Goal: Task Accomplishment & Management: Use online tool/utility

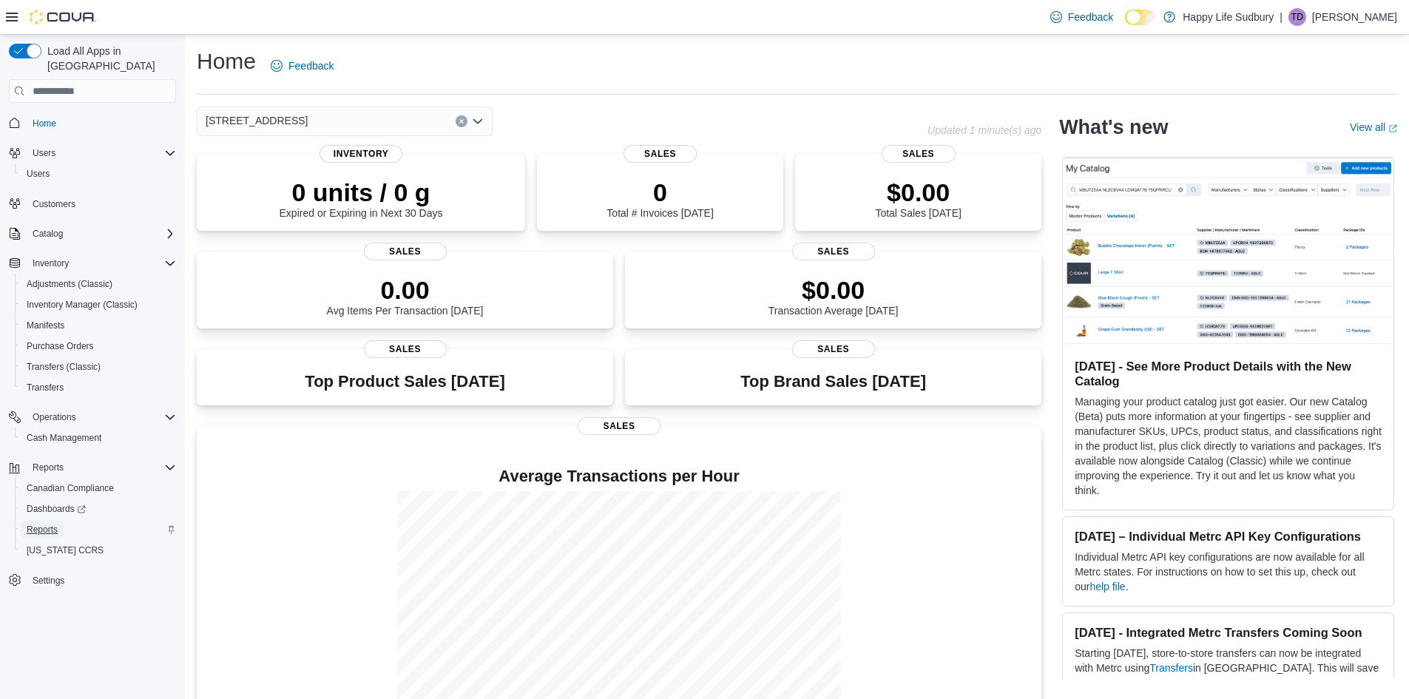
click at [30, 524] on span "Reports" at bounding box center [42, 530] width 31 height 12
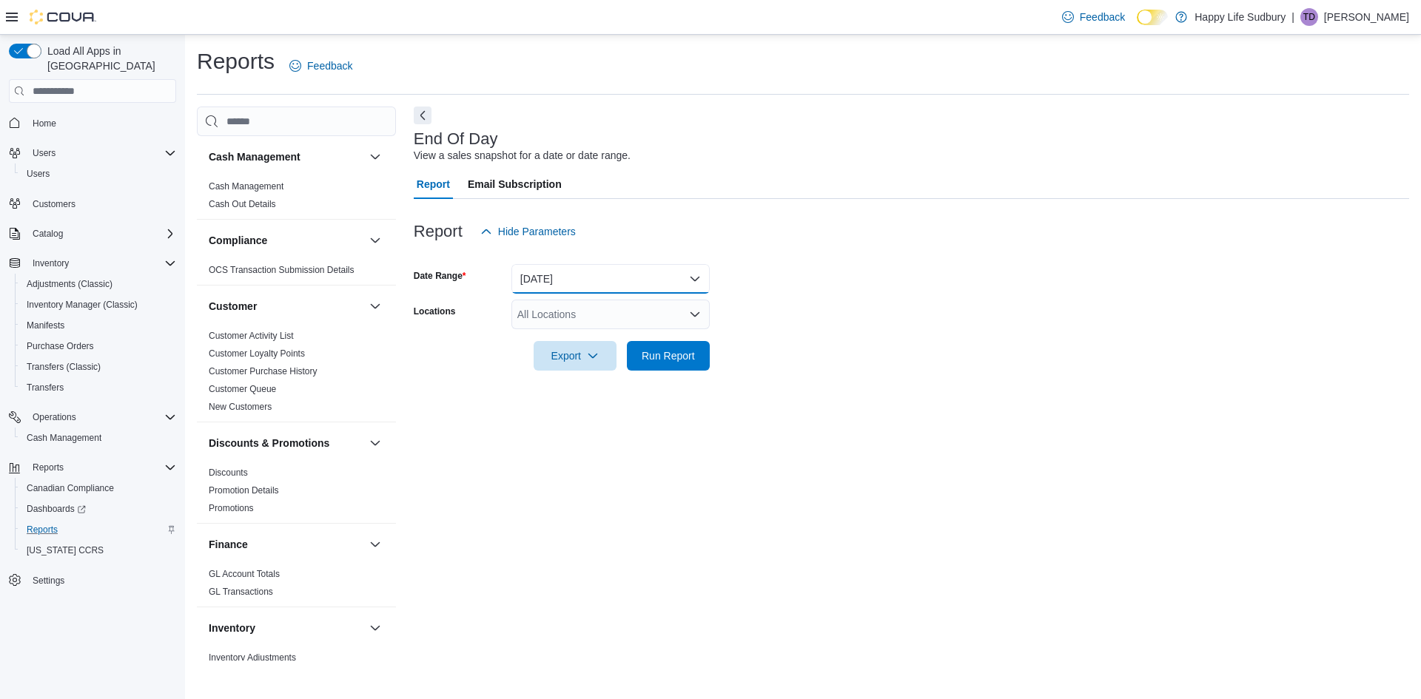
click at [544, 281] on button "[DATE]" at bounding box center [610, 279] width 198 height 30
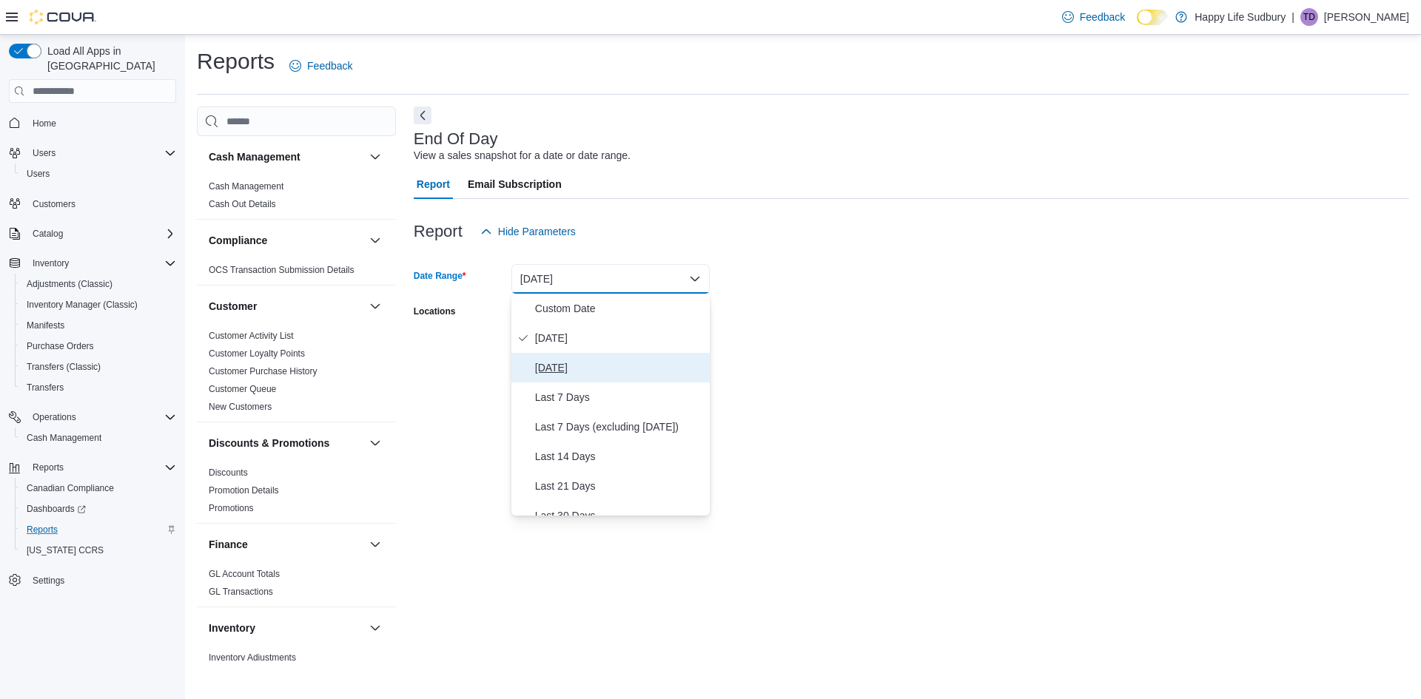
click at [561, 366] on span "Yesterday" at bounding box center [619, 368] width 169 height 18
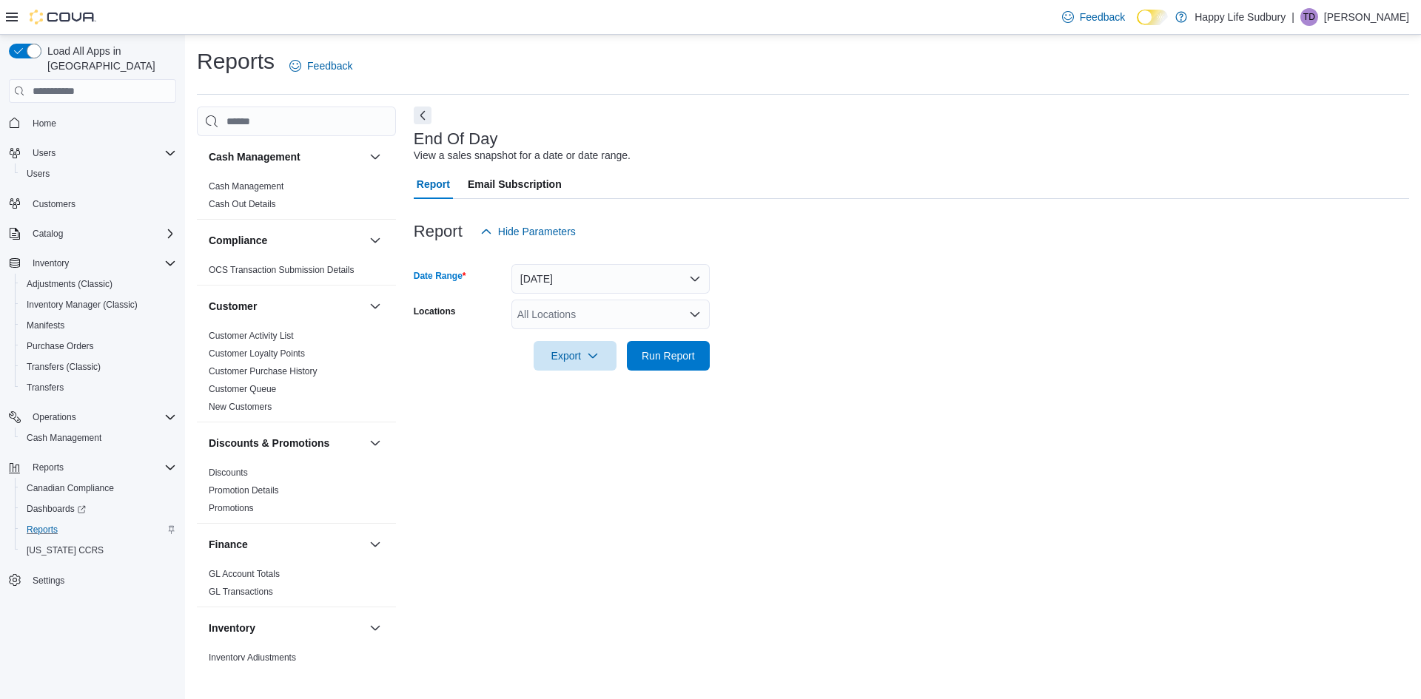
click at [563, 318] on div "All Locations" at bounding box center [610, 315] width 198 height 30
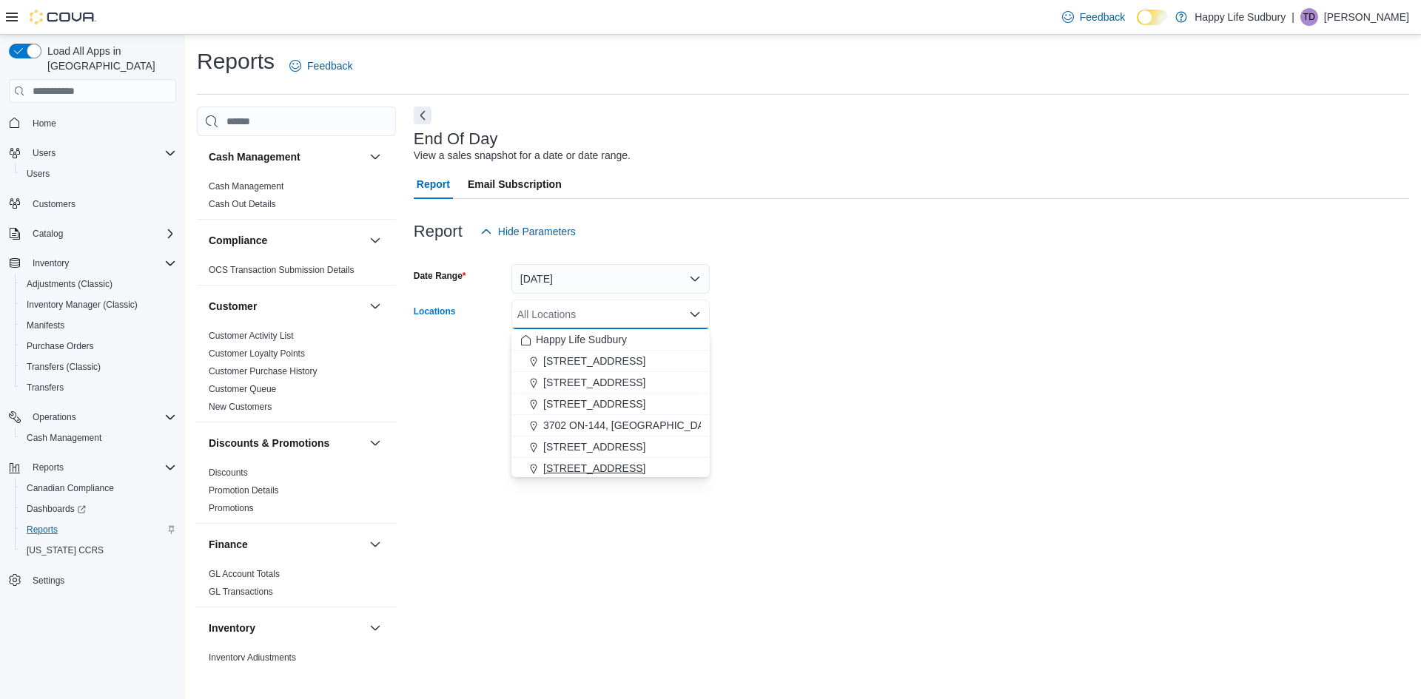
click at [596, 464] on span "42 Lakeshore Dr, North Bay" at bounding box center [594, 468] width 102 height 15
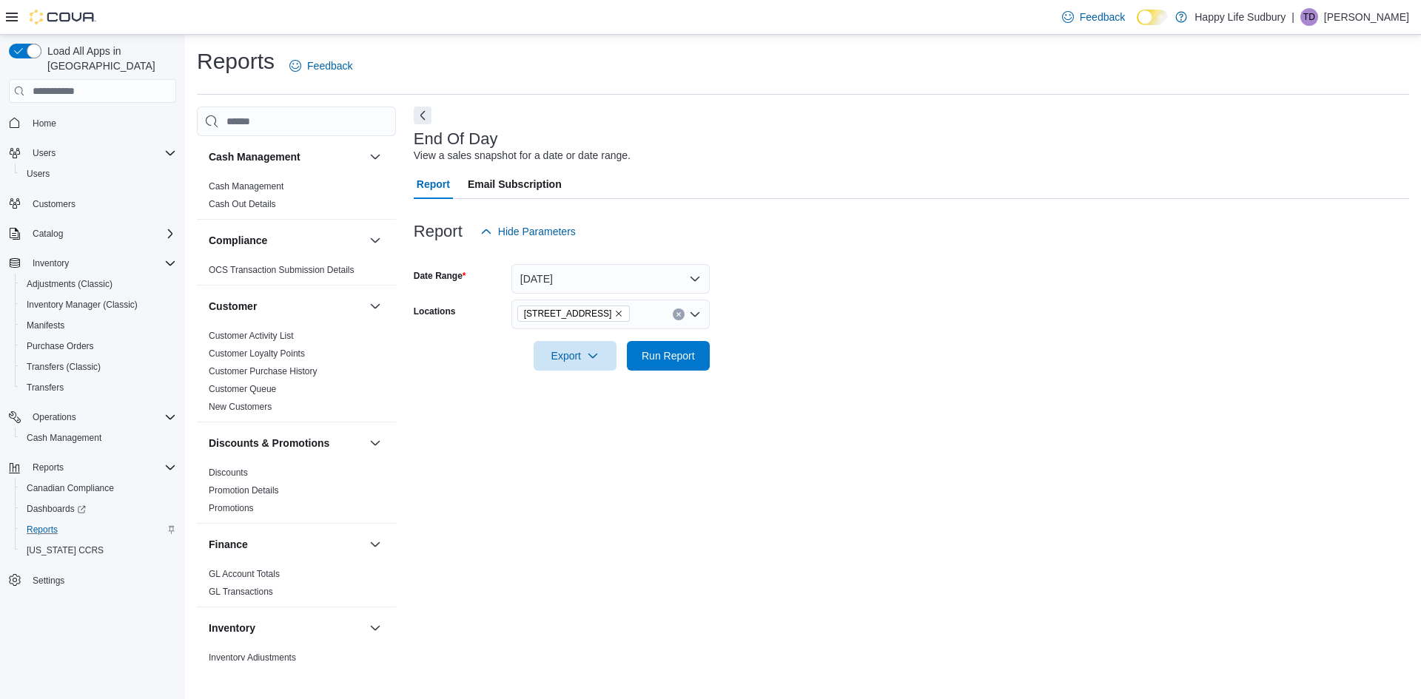
click at [977, 297] on form "Date Range Yesterday Locations 42 Lakeshore Dr, North Bay Export Run Report" at bounding box center [911, 308] width 995 height 124
click at [678, 361] on span "Run Report" at bounding box center [667, 355] width 53 height 15
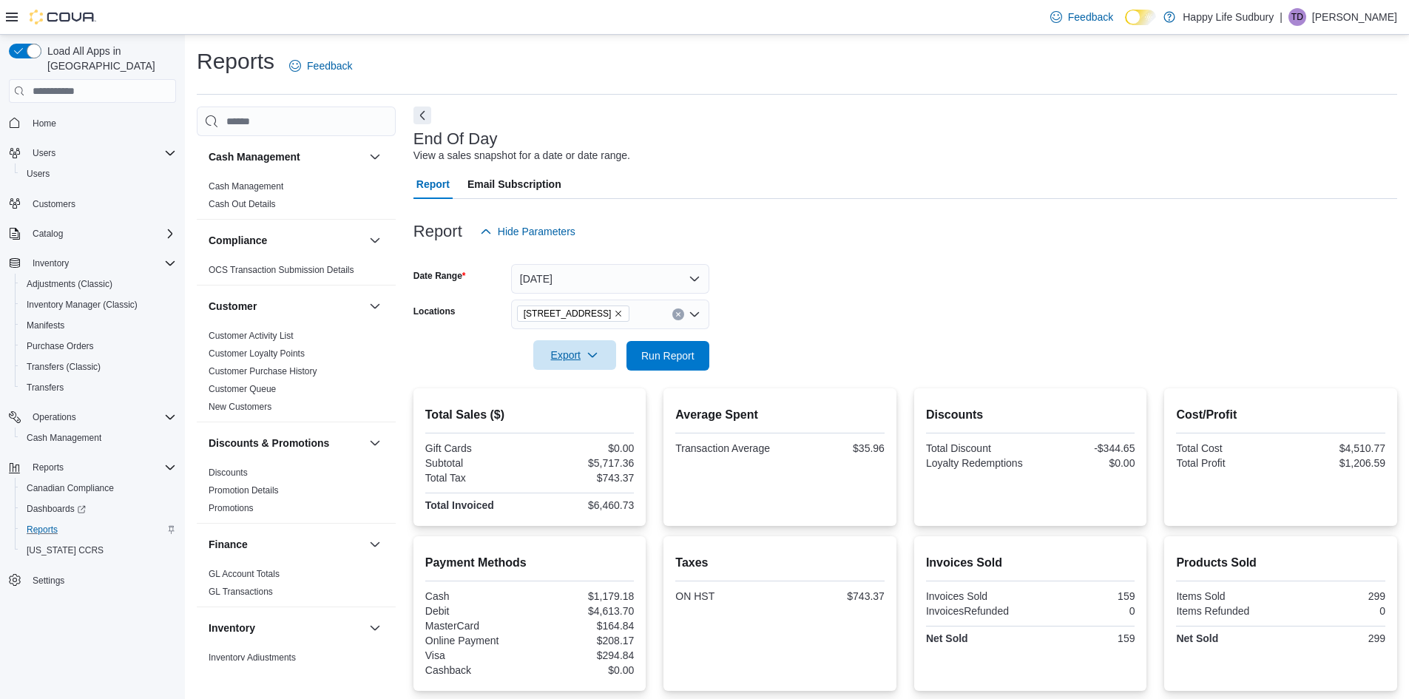
click at [575, 355] on span "Export" at bounding box center [574, 355] width 65 height 30
click at [596, 417] on span "Export to Pdf" at bounding box center [577, 415] width 67 height 12
